Goal: Find specific page/section: Find specific page/section

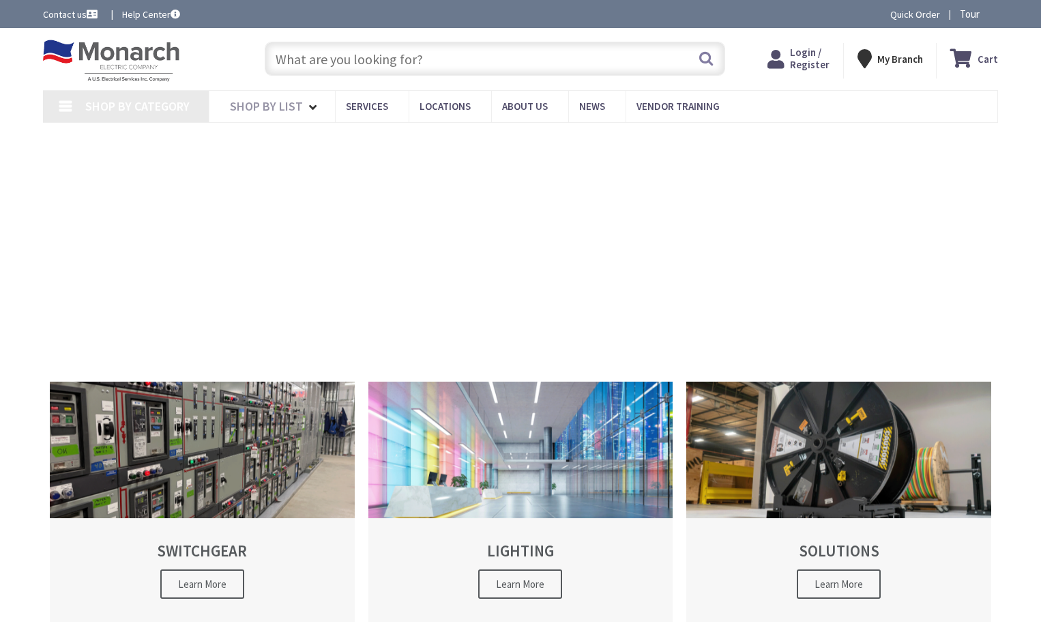
type input "[PERSON_NAME][GEOGRAPHIC_DATA], [STREET_ADDRESS]"
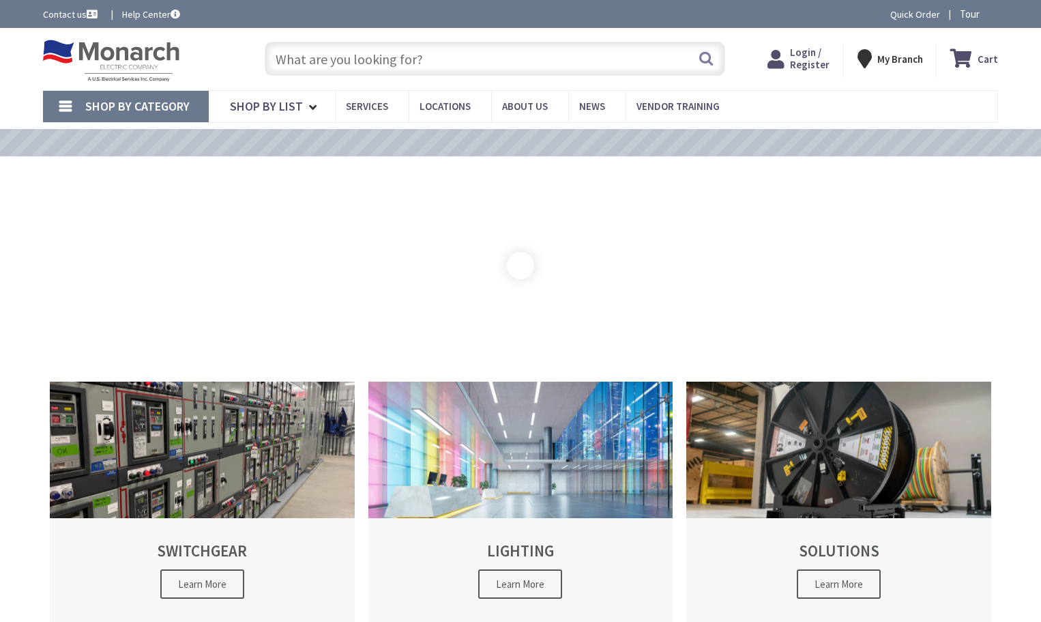
click at [173, 108] on span "Shop By Category" at bounding box center [137, 106] width 104 height 16
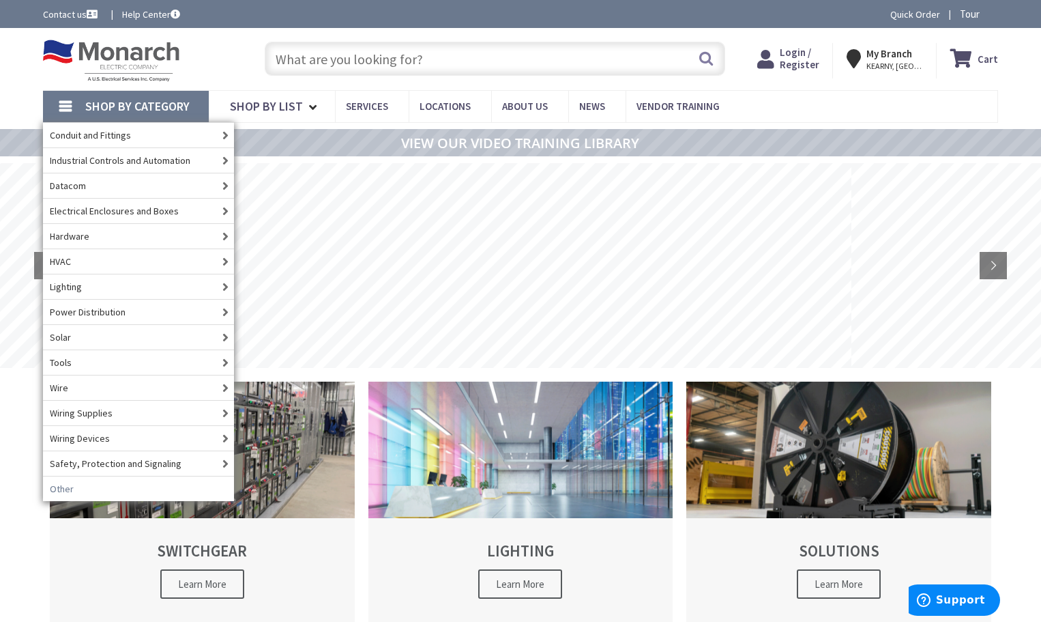
click at [121, 493] on link "Other" at bounding box center [138, 488] width 191 height 25
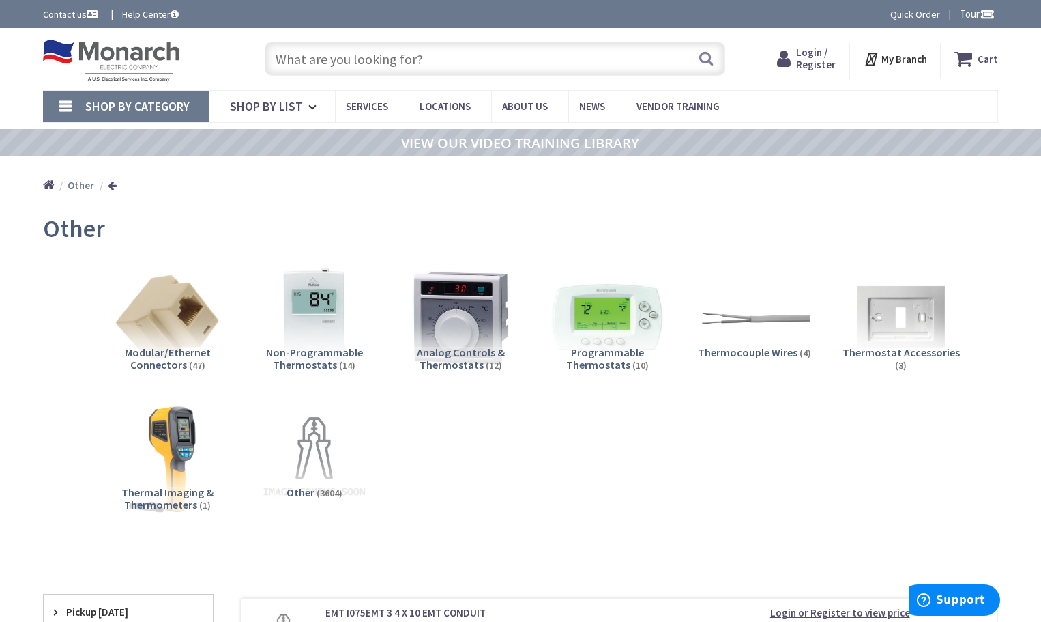
click at [95, 104] on span "Shop By Category" at bounding box center [137, 106] width 104 height 16
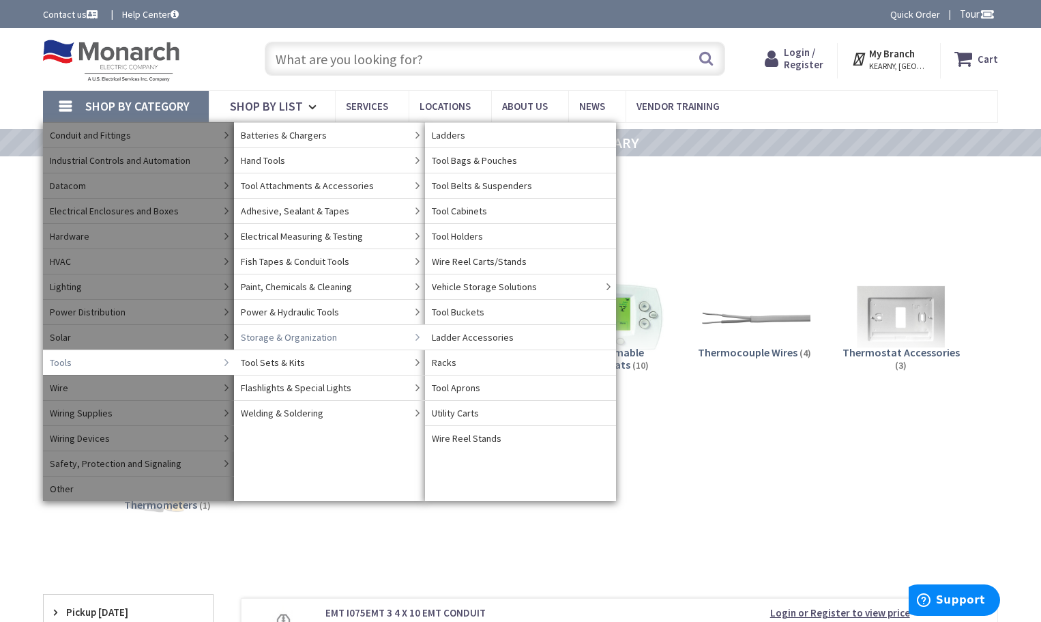
click at [312, 343] on span "Storage & Organization" at bounding box center [289, 337] width 96 height 14
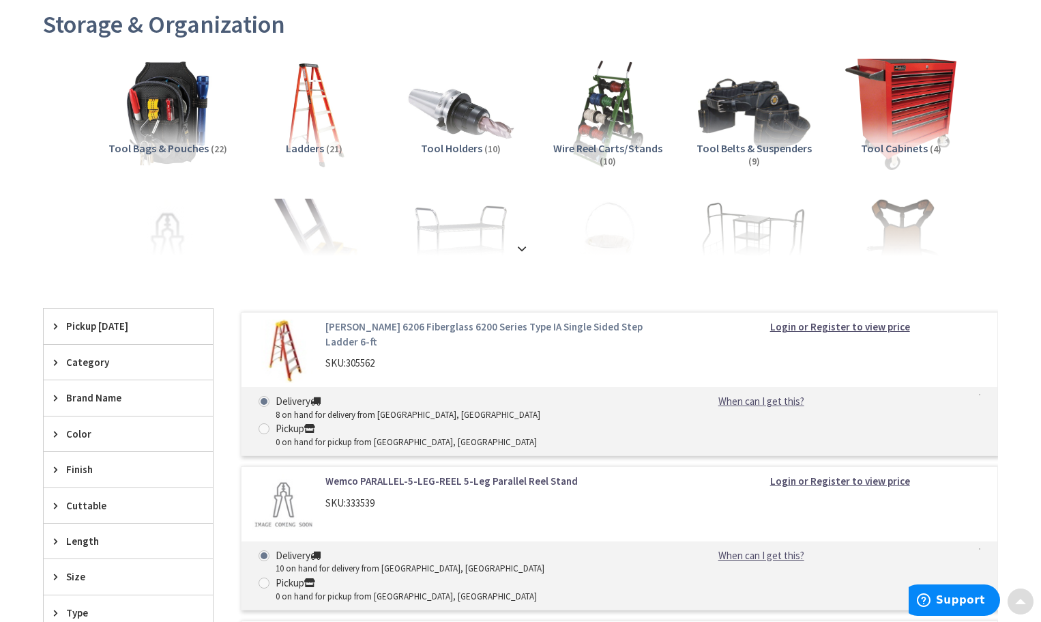
scroll to position [205, 0]
click at [522, 247] on strong at bounding box center [522, 246] width 16 height 15
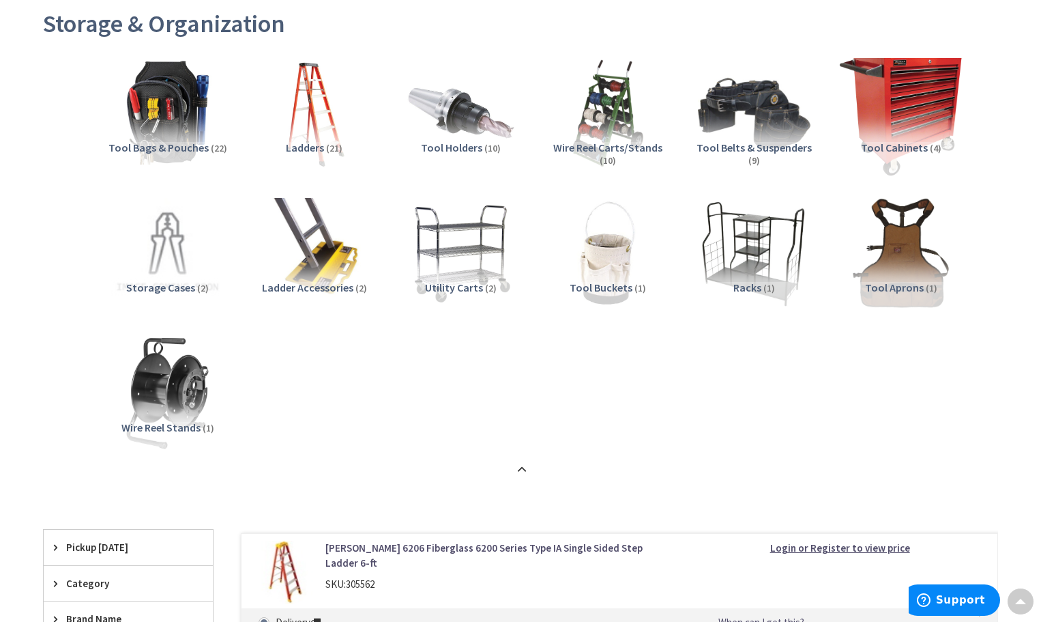
click at [909, 93] on img at bounding box center [900, 112] width 123 height 123
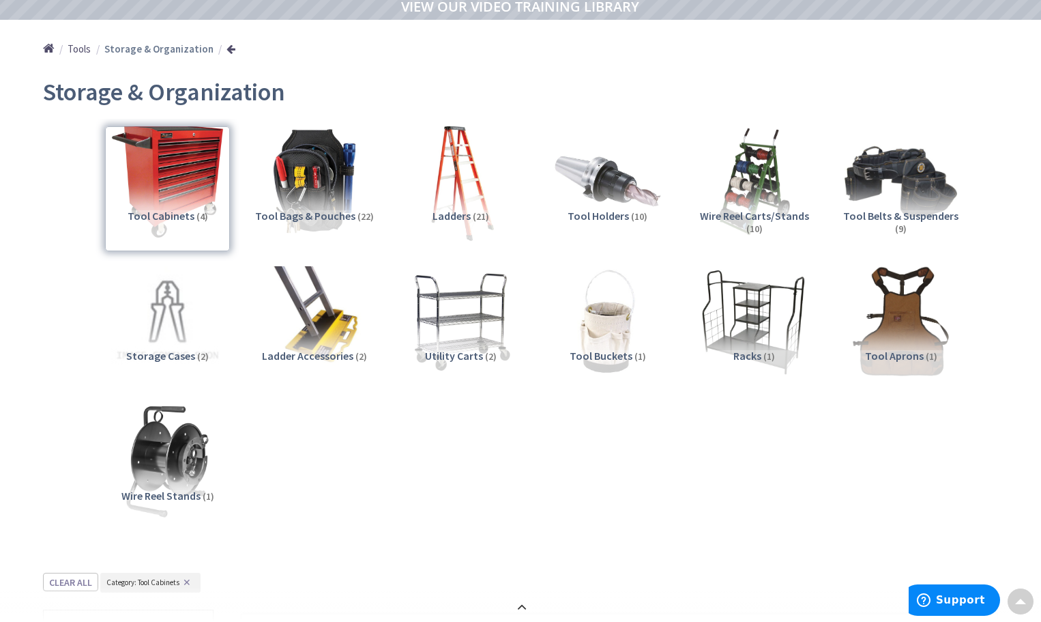
scroll to position [0, 0]
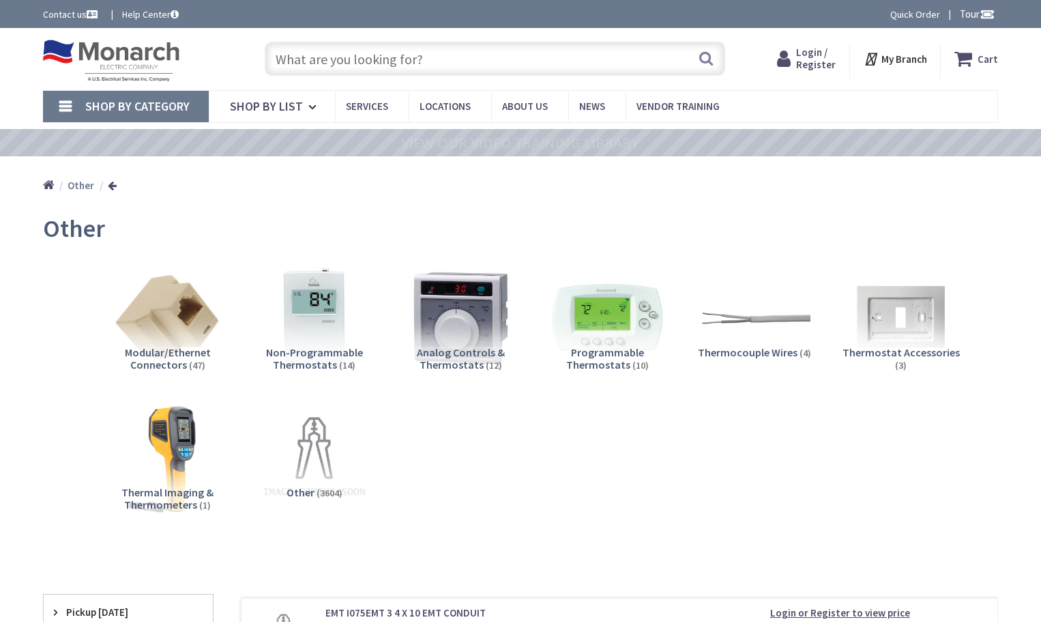
scroll to position [1075, 0]
